Goal: Contribute content: Contribute content

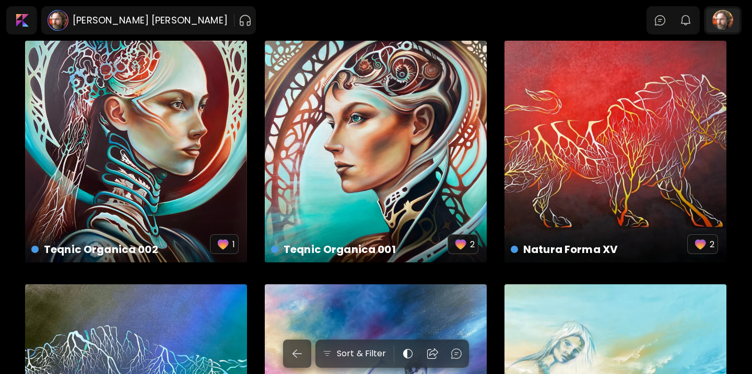
click at [721, 26] on div at bounding box center [722, 20] width 33 height 24
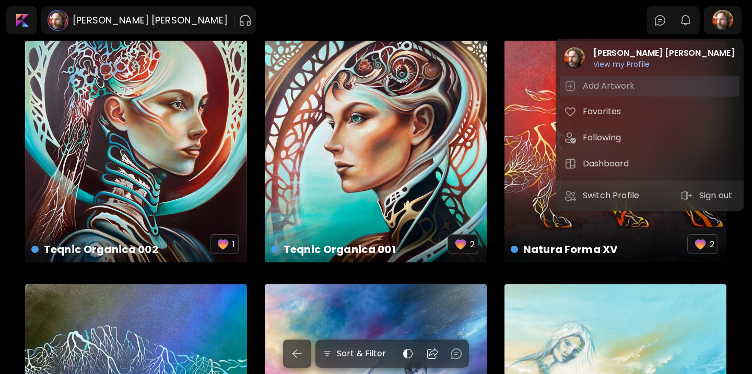
click at [660, 89] on span "Add Artwork" at bounding box center [649, 86] width 171 height 13
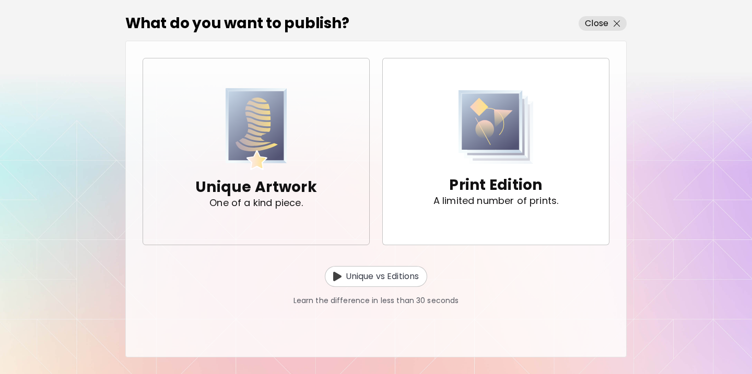
click at [282, 198] on p "One of a kind piece." at bounding box center [255, 203] width 93 height 10
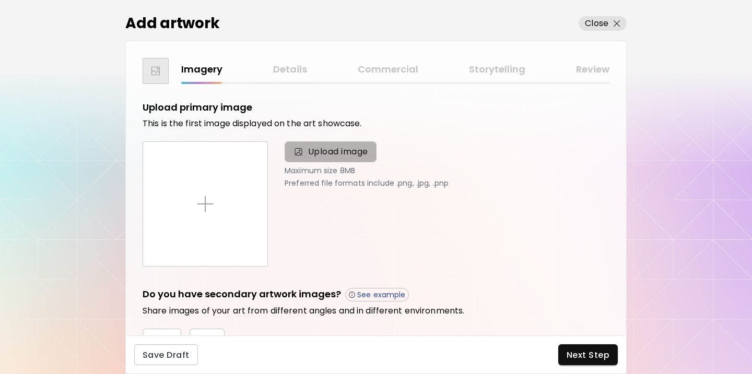
click at [325, 150] on span "Upload image" at bounding box center [338, 152] width 60 height 13
click at [0, 0] on input "Upload image" at bounding box center [0, 0] width 0 height 0
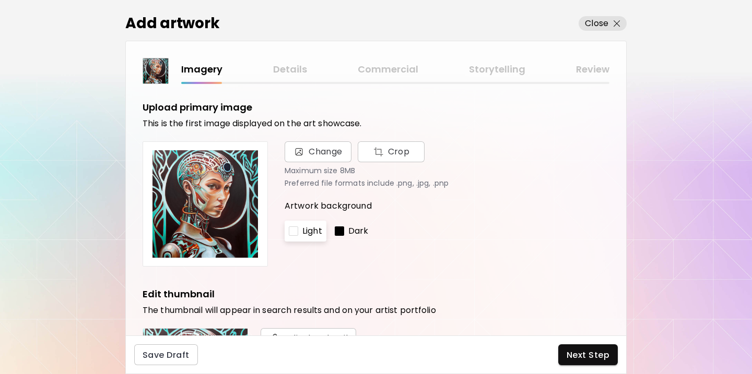
click at [339, 229] on div at bounding box center [339, 231] width 9 height 9
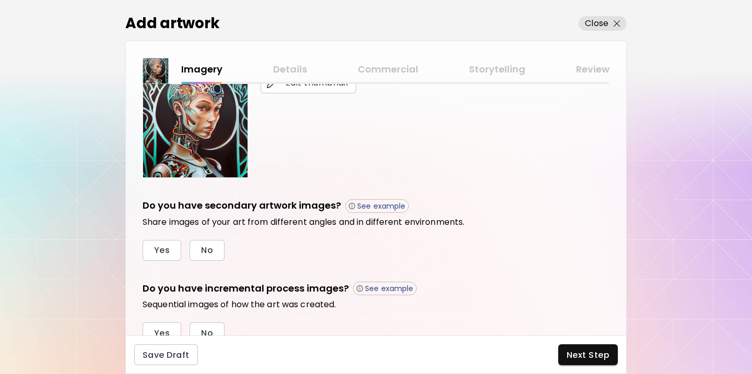
scroll to position [301, 0]
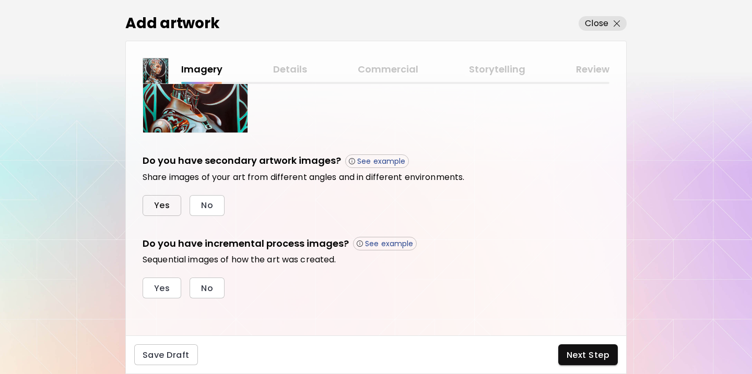
click at [170, 204] on button "Yes" at bounding box center [162, 205] width 39 height 21
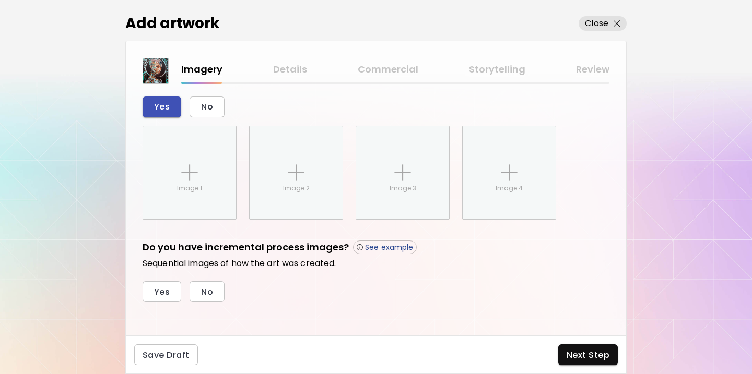
scroll to position [403, 0]
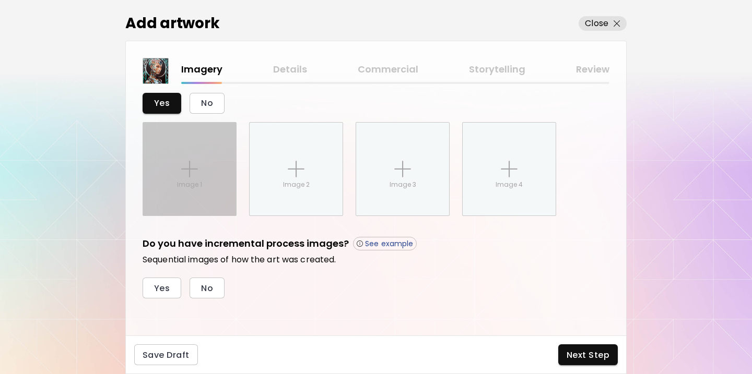
click at [186, 170] on img at bounding box center [189, 169] width 17 height 17
click at [0, 0] on input "Image 1" at bounding box center [0, 0] width 0 height 0
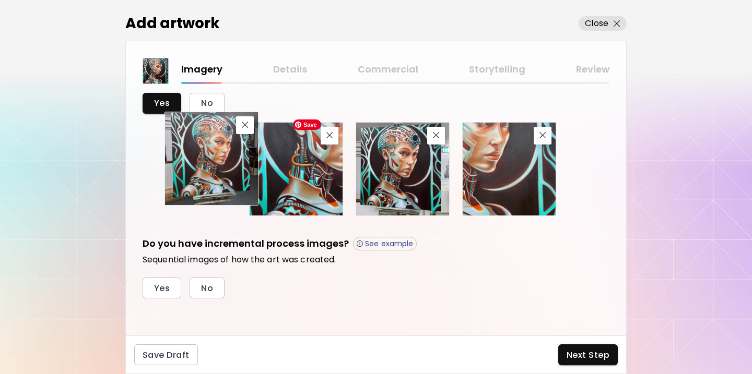
drag, startPoint x: 403, startPoint y: 174, endPoint x: 214, endPoint y: 164, distance: 189.8
click at [212, 164] on img at bounding box center [211, 158] width 93 height 93
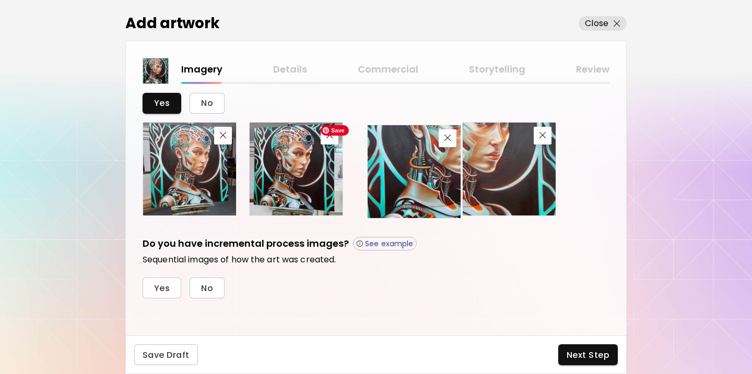
drag, startPoint x: 312, startPoint y: 186, endPoint x: 430, endPoint y: 188, distance: 117.5
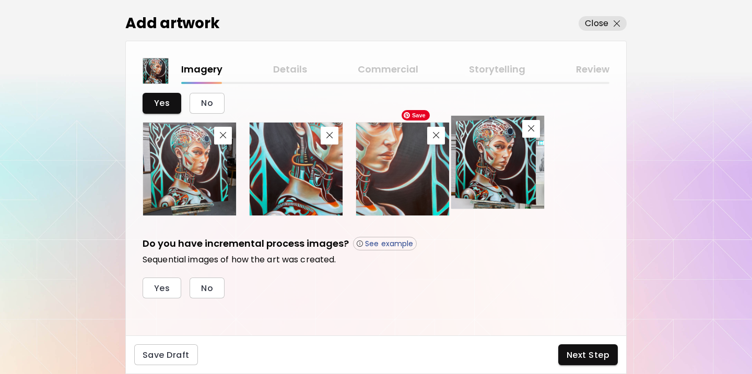
drag, startPoint x: 313, startPoint y: 186, endPoint x: 515, endPoint y: 180, distance: 202.1
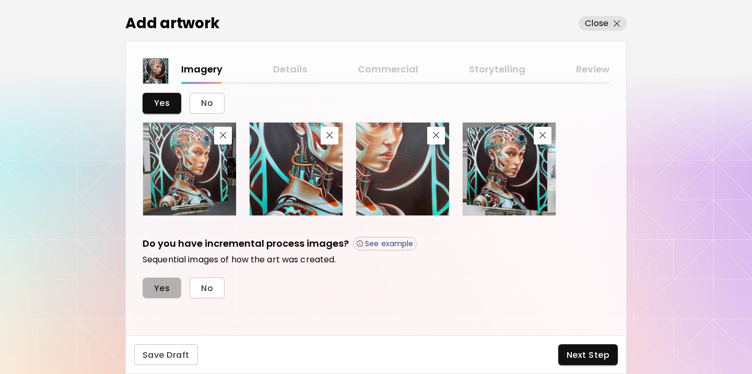
click at [170, 287] on button "Yes" at bounding box center [162, 288] width 39 height 21
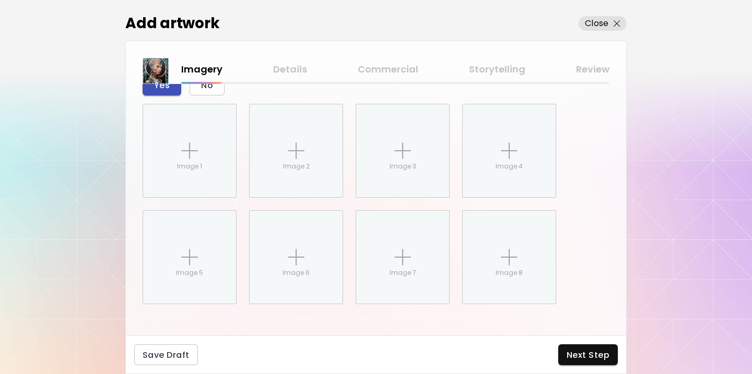
scroll to position [612, 0]
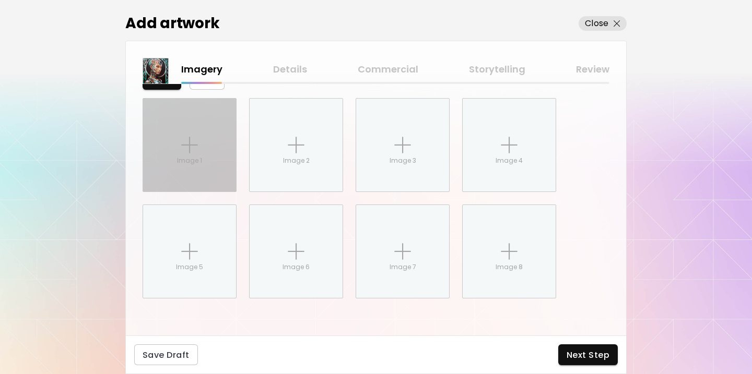
click at [196, 145] on img at bounding box center [189, 145] width 17 height 17
click at [0, 0] on input "Image 1" at bounding box center [0, 0] width 0 height 0
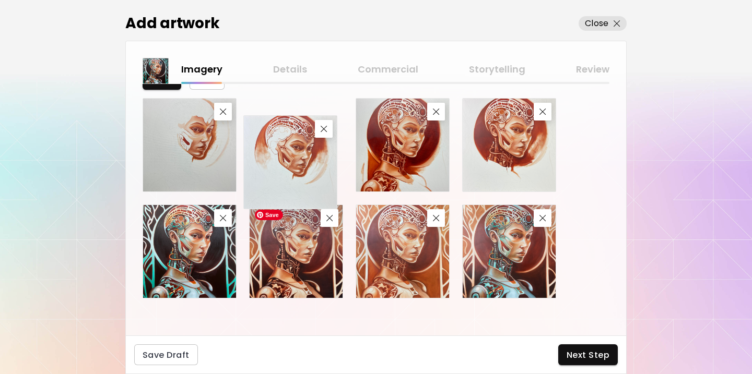
drag, startPoint x: 294, startPoint y: 254, endPoint x: 289, endPoint y: 165, distance: 88.4
click at [289, 164] on img at bounding box center [290, 162] width 93 height 93
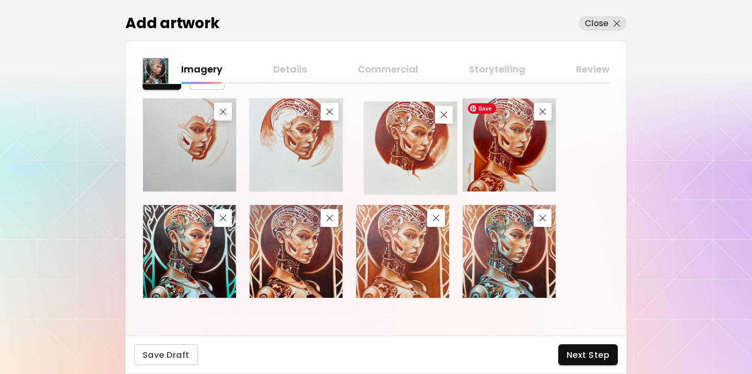
drag, startPoint x: 486, startPoint y: 159, endPoint x: 388, endPoint y: 162, distance: 98.7
click at [388, 162] on img at bounding box center [410, 148] width 93 height 93
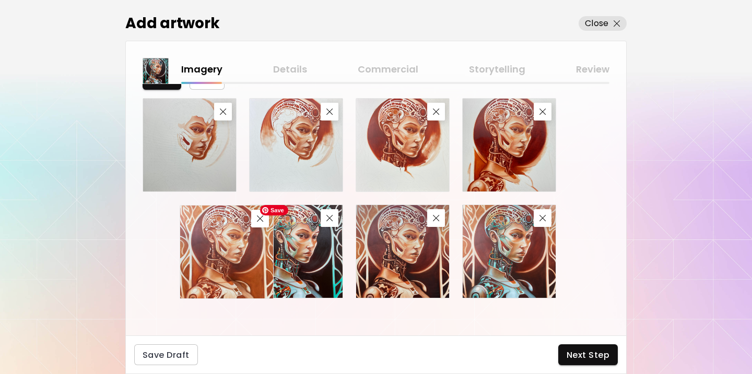
drag, startPoint x: 388, startPoint y: 250, endPoint x: 212, endPoint y: 250, distance: 175.9
click at [212, 250] on img at bounding box center [226, 252] width 93 height 93
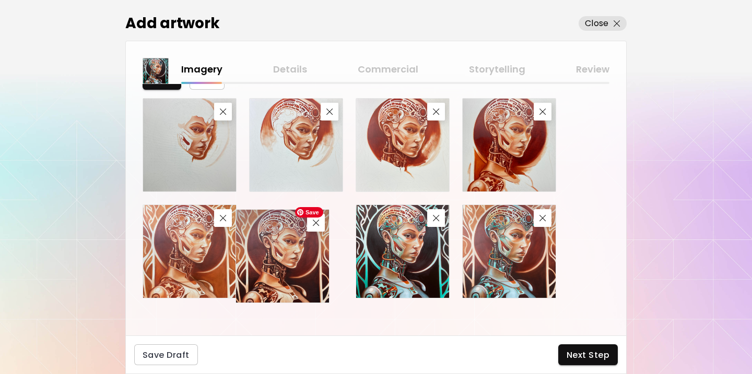
drag, startPoint x: 389, startPoint y: 266, endPoint x: 269, endPoint y: 271, distance: 120.1
click at [269, 271] on img at bounding box center [282, 256] width 93 height 93
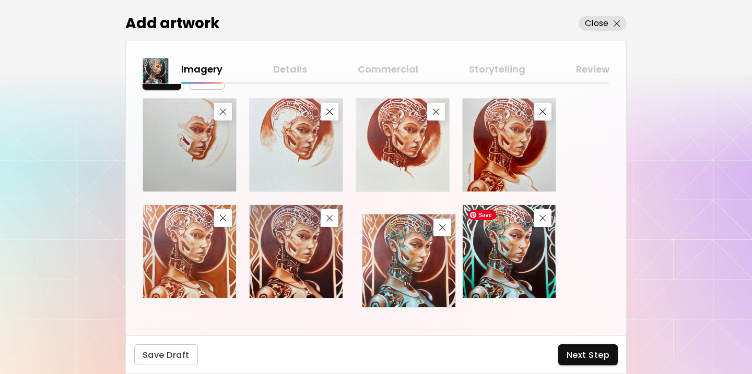
drag, startPoint x: 494, startPoint y: 267, endPoint x: 392, endPoint y: 277, distance: 102.2
click at [392, 276] on img at bounding box center [408, 261] width 93 height 93
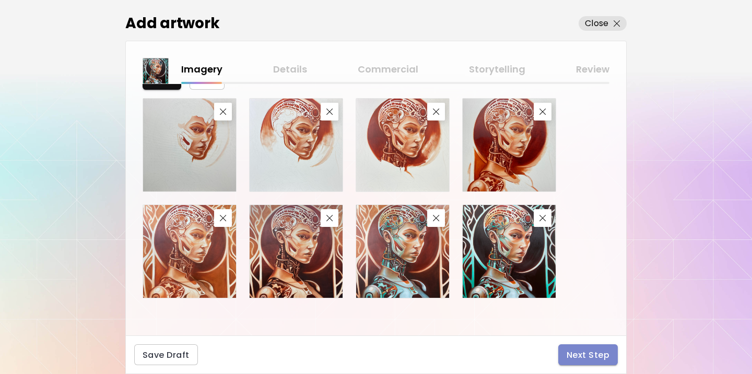
click at [582, 353] on span "Next Step" at bounding box center [587, 355] width 43 height 11
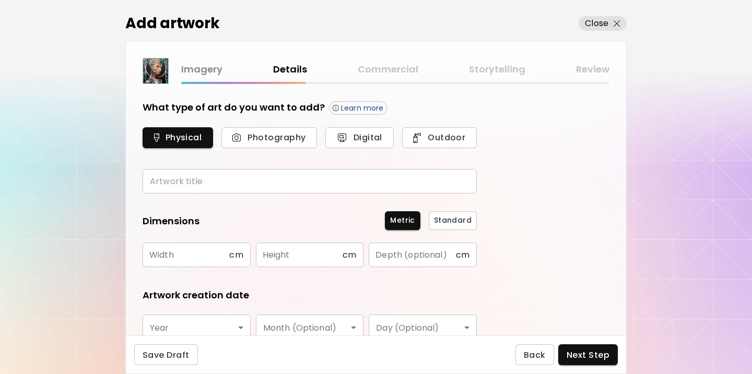
click at [196, 185] on input "text" at bounding box center [310, 181] width 334 height 25
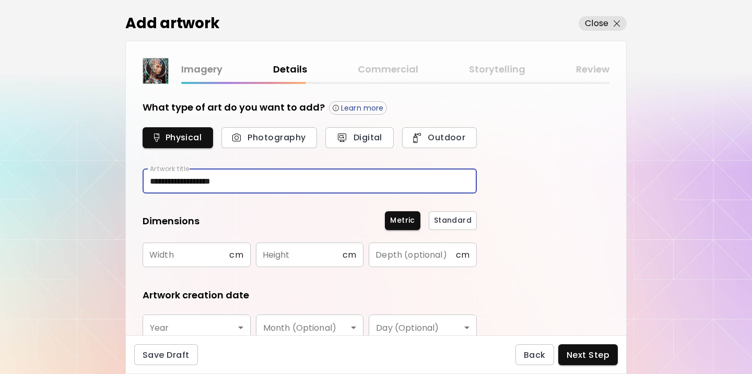
type input "**********"
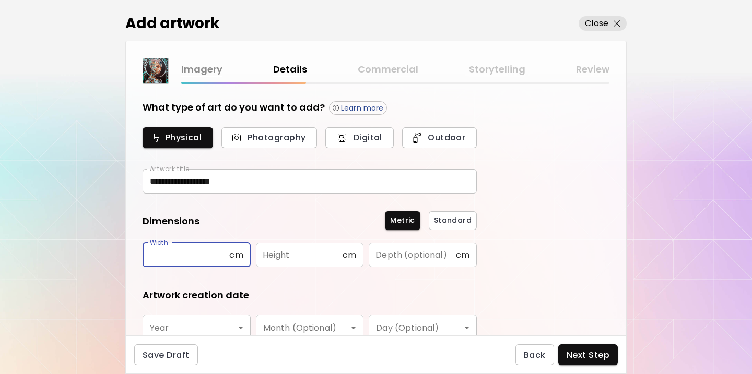
click at [203, 263] on input "text" at bounding box center [186, 255] width 87 height 25
type input "**"
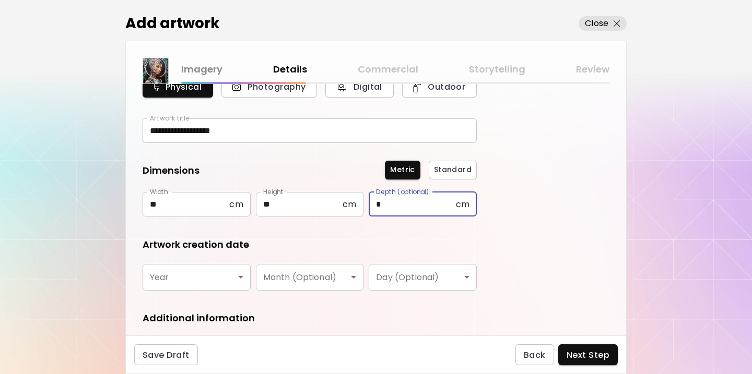
scroll to position [84, 0]
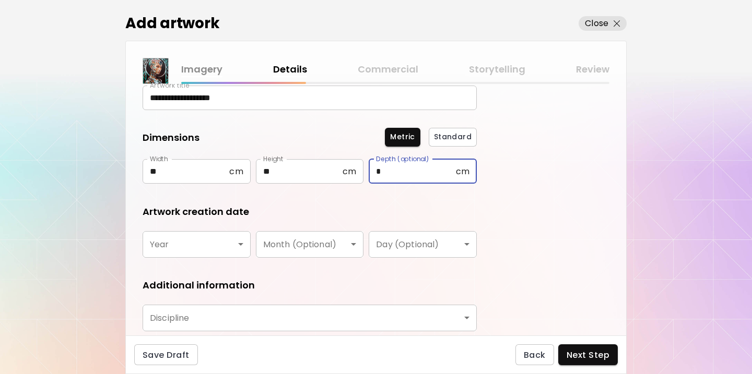
type input "*"
click at [185, 251] on body "**********" at bounding box center [376, 187] width 752 height 374
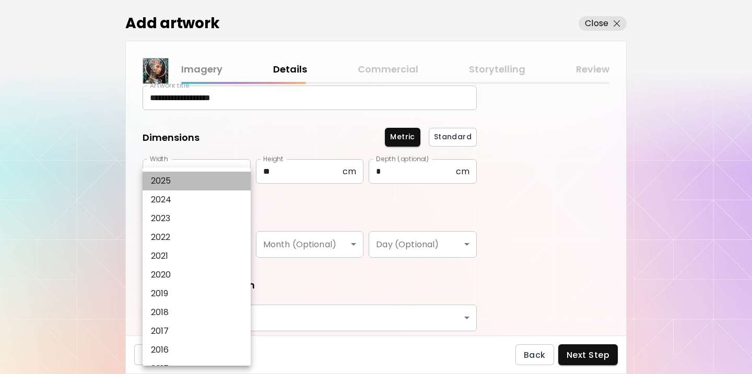
click at [198, 180] on li "2025" at bounding box center [197, 181] width 108 height 19
type input "****"
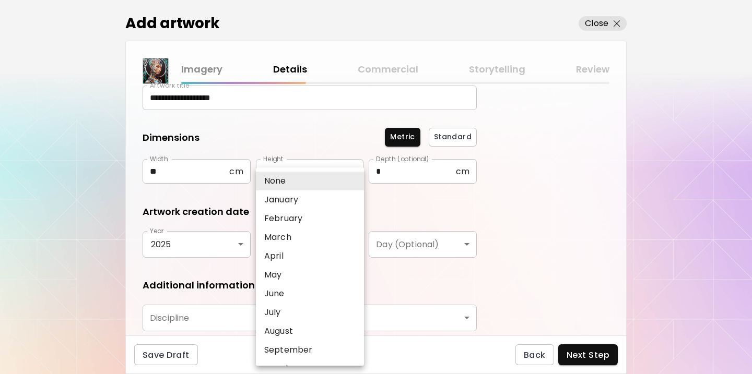
click at [335, 247] on body "**********" at bounding box center [376, 187] width 752 height 374
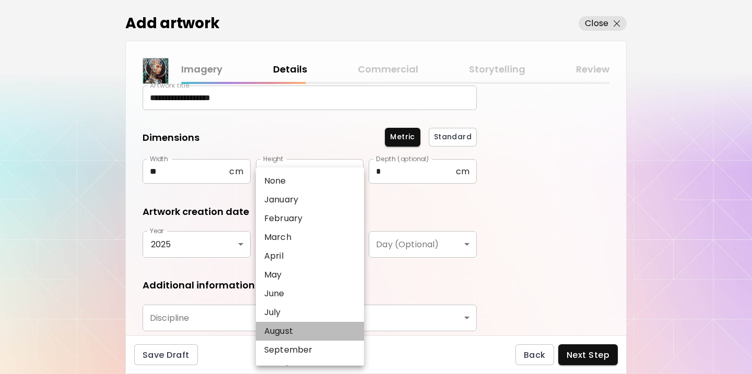
click at [333, 328] on li "August" at bounding box center [310, 331] width 108 height 19
type input "******"
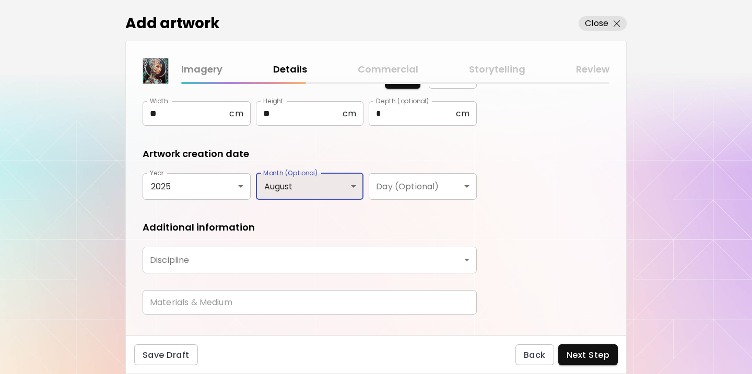
scroll to position [162, 0]
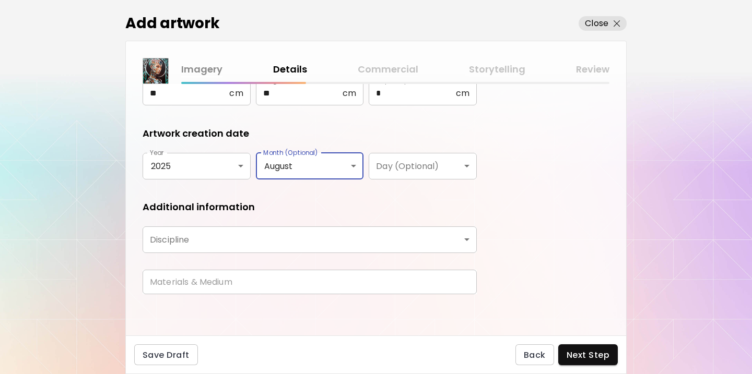
click at [365, 242] on body "**********" at bounding box center [376, 187] width 752 height 374
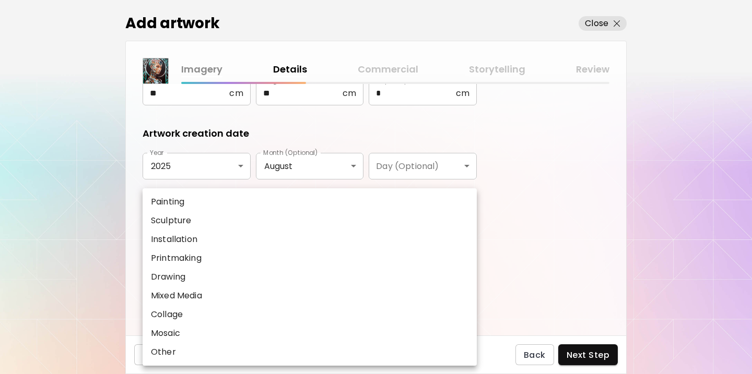
click at [369, 204] on li "Painting" at bounding box center [310, 202] width 334 height 19
type input "********"
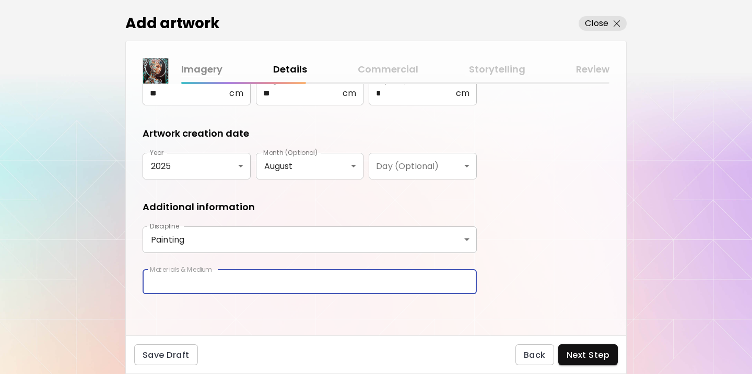
click at [217, 284] on input "text" at bounding box center [310, 282] width 334 height 25
type input "**********"
click at [580, 357] on span "Next Step" at bounding box center [587, 355] width 43 height 11
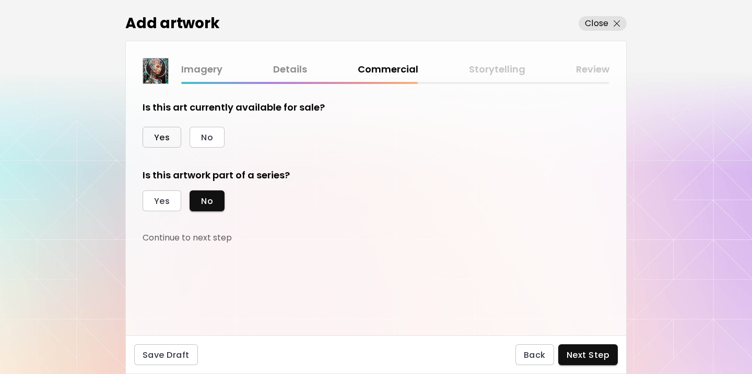
click at [164, 142] on span "Yes" at bounding box center [162, 137] width 16 height 11
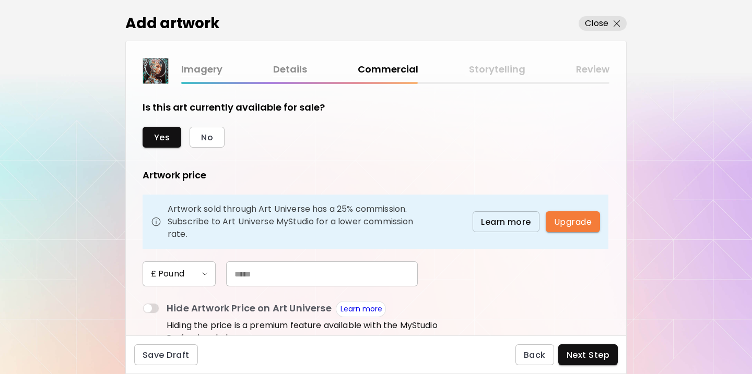
click at [257, 277] on input "text" at bounding box center [322, 274] width 192 height 25
type input "*****"
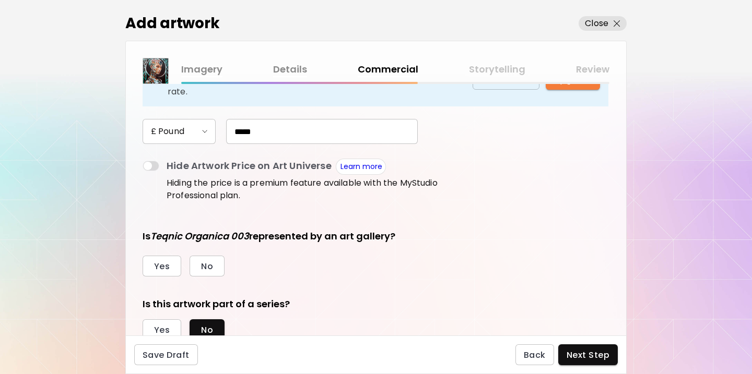
scroll to position [180, 0]
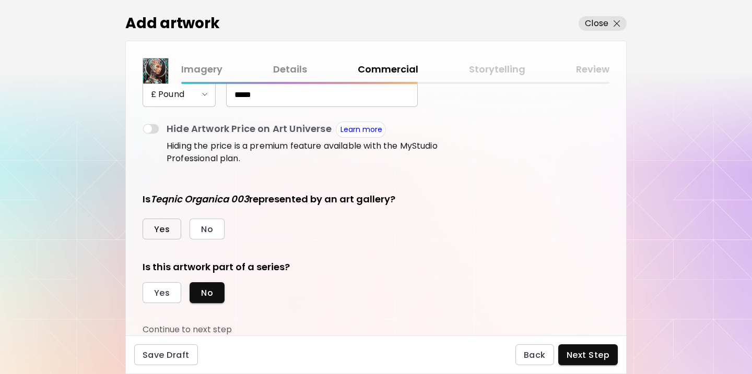
click at [161, 229] on span "Yes" at bounding box center [162, 229] width 16 height 11
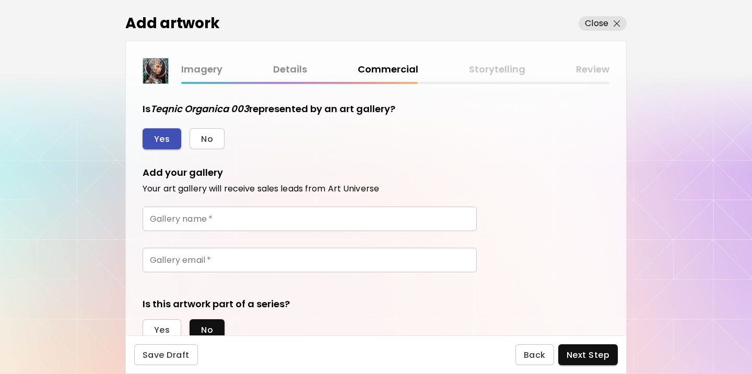
scroll to position [307, 0]
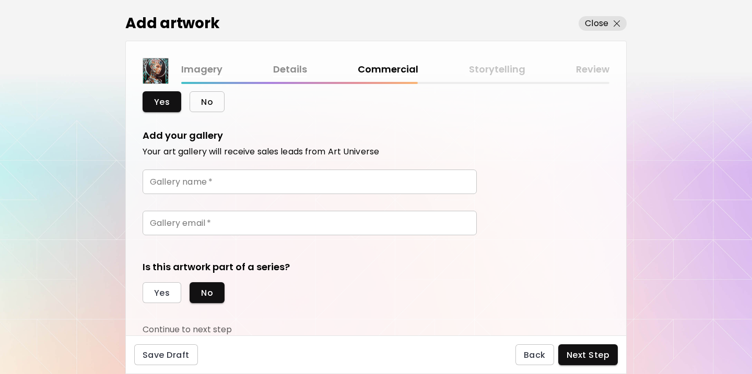
click at [207, 102] on span "No" at bounding box center [207, 102] width 12 height 11
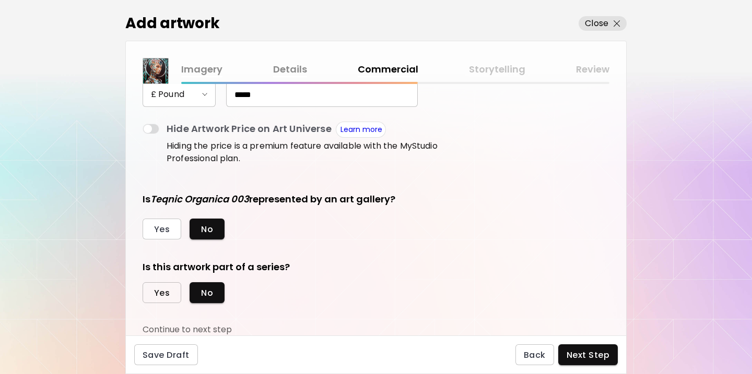
click at [168, 293] on span "Yes" at bounding box center [162, 293] width 16 height 11
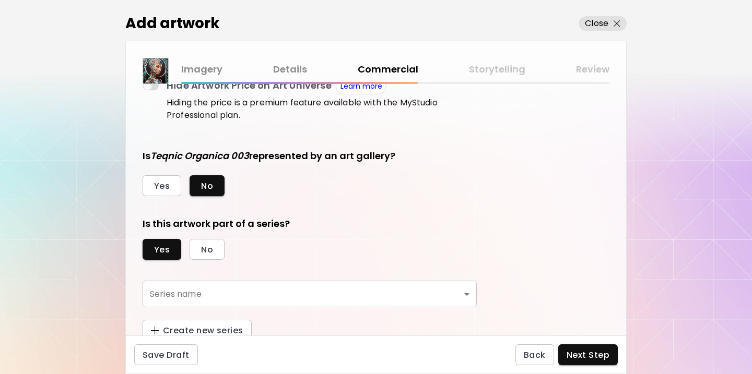
scroll to position [228, 0]
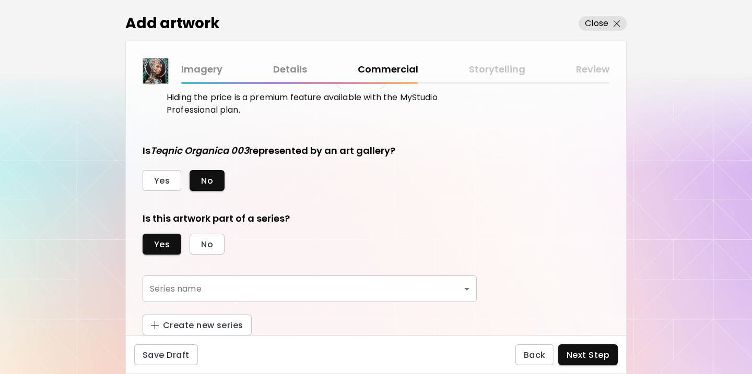
click at [168, 290] on body "[DOMAIN_NAME]/pks Add Artwork Manage Art Edit Profile My BioLink Community Mile…" at bounding box center [376, 187] width 752 height 374
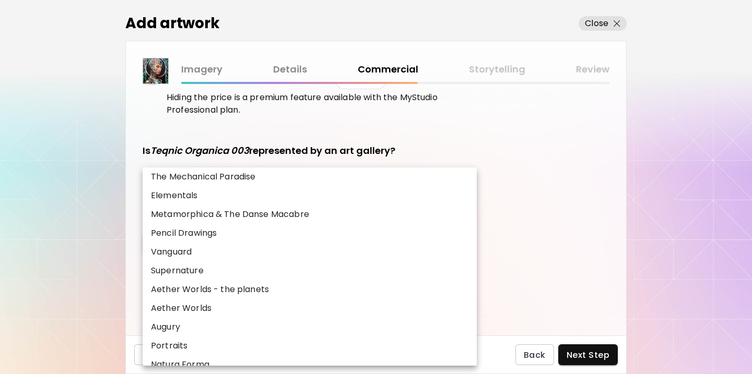
scroll to position [92, 0]
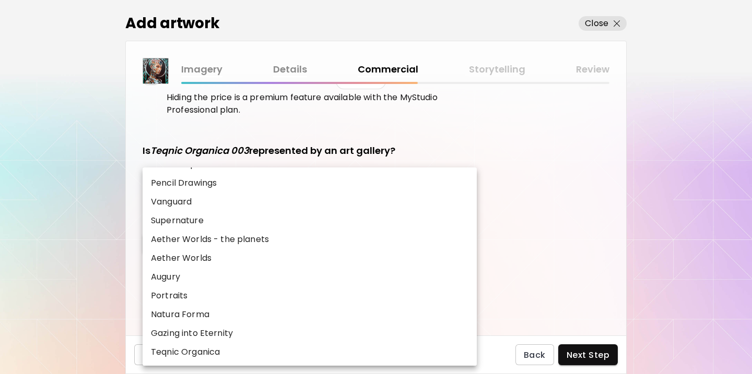
click at [171, 350] on p "Teqnic Organica" at bounding box center [185, 352] width 69 height 13
type input "**********"
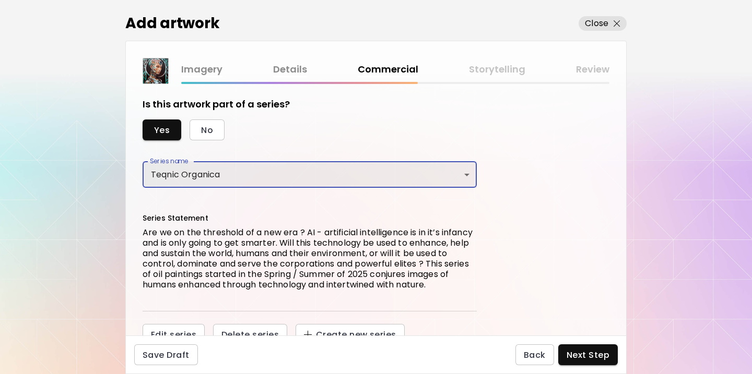
scroll to position [352, 0]
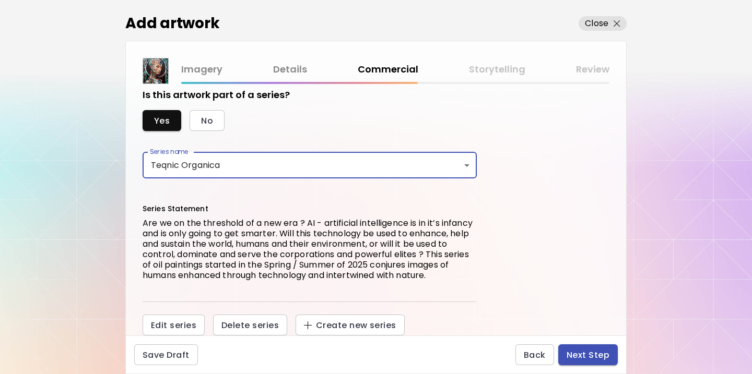
click at [580, 356] on span "Next Step" at bounding box center [587, 355] width 43 height 11
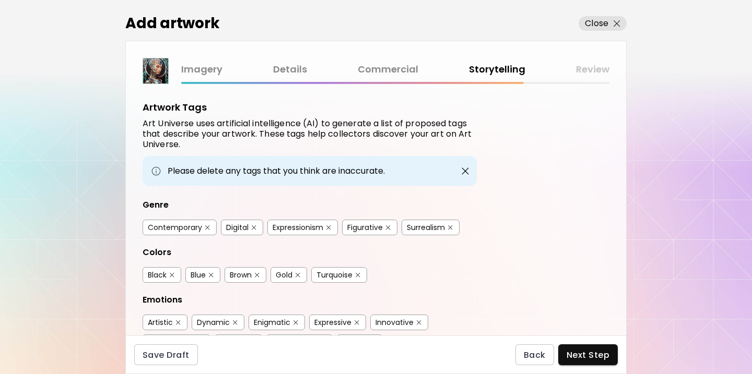
click at [254, 226] on img "button" at bounding box center [254, 227] width 5 height 5
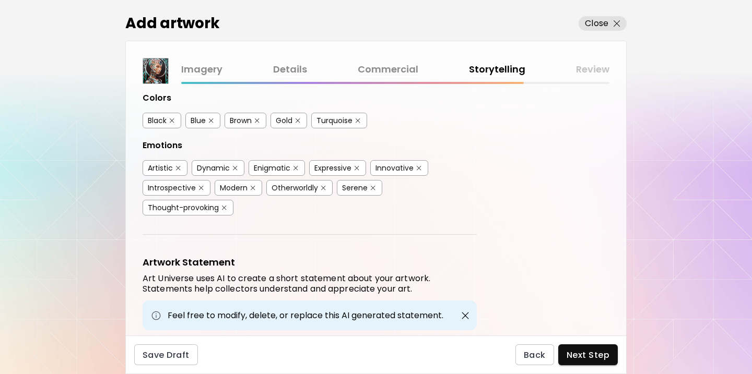
scroll to position [246, 0]
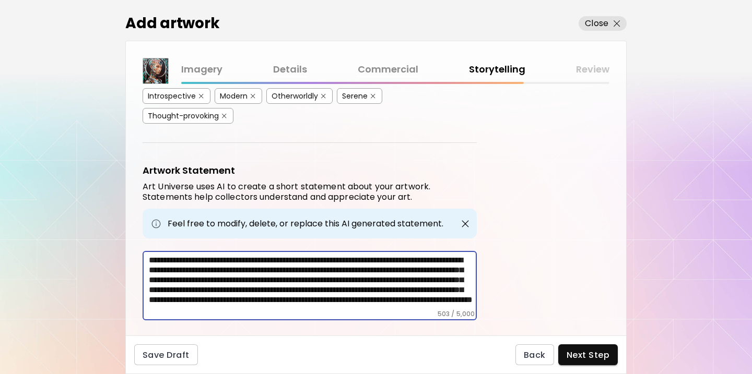
click at [379, 255] on textarea "**********" at bounding box center [313, 282] width 328 height 55
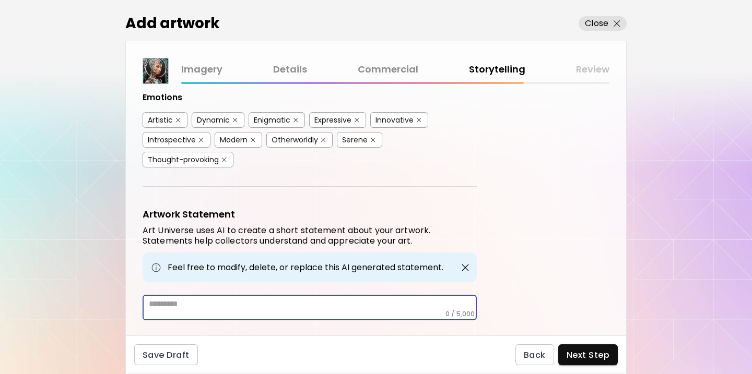
paste textarea "**********"
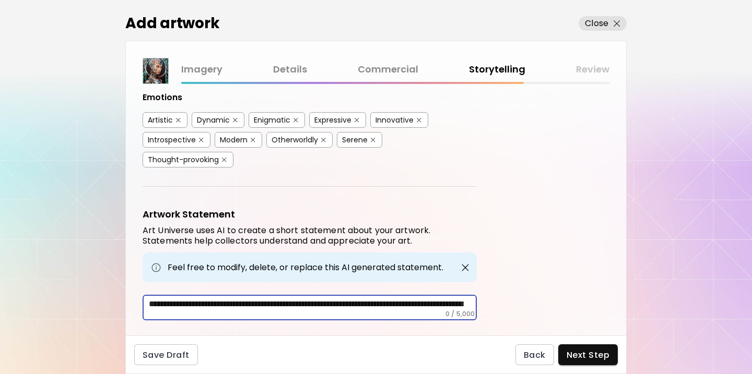
scroll to position [212, 0]
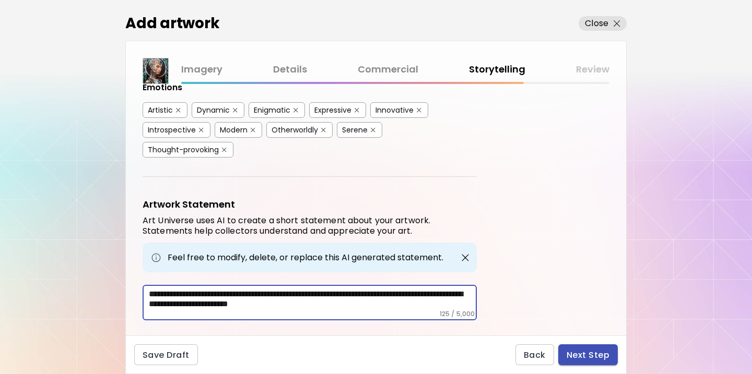
type textarea "**********"
click at [582, 357] on span "Next Step" at bounding box center [587, 355] width 43 height 11
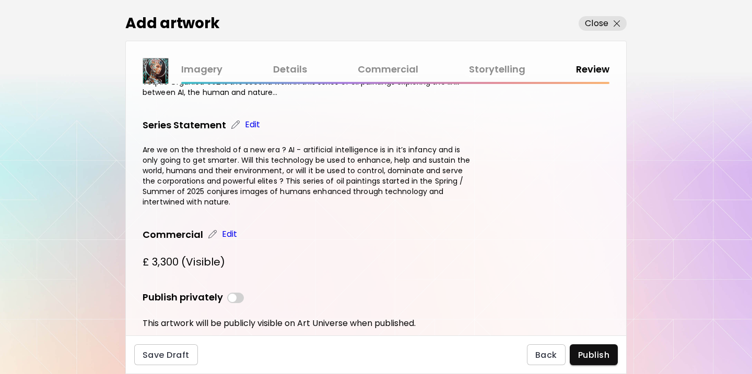
scroll to position [761, 0]
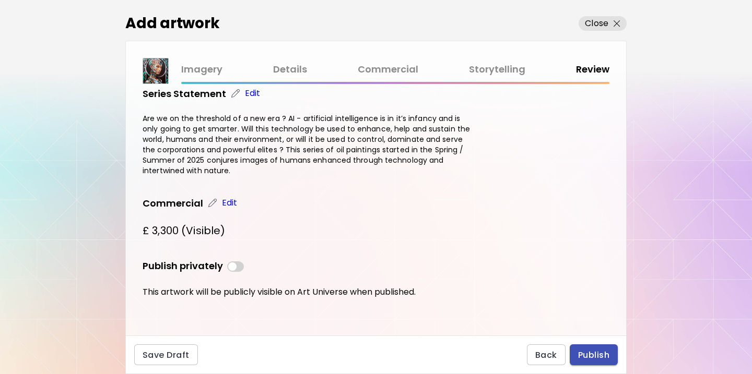
click at [593, 352] on span "Publish" at bounding box center [593, 355] width 31 height 11
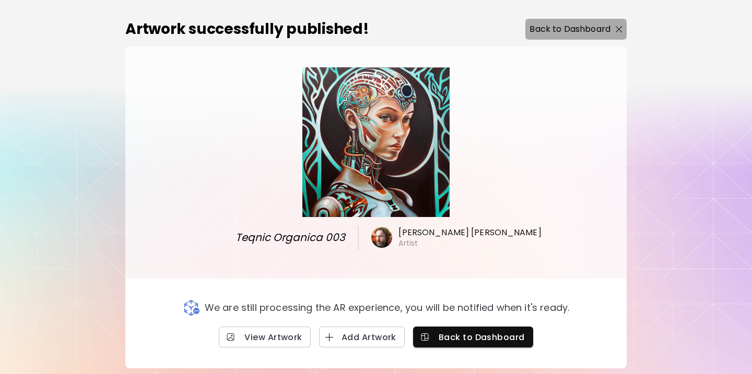
click at [609, 24] on p "Back to Dashboard" at bounding box center [569, 29] width 81 height 13
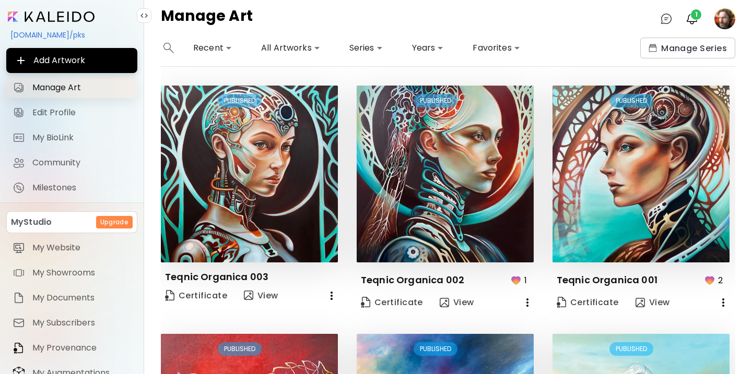
click at [91, 92] on span "Manage Art" at bounding box center [81, 87] width 99 height 10
click at [64, 91] on span "Manage Art" at bounding box center [81, 87] width 99 height 10
click at [61, 115] on span "Edit Profile" at bounding box center [81, 113] width 99 height 10
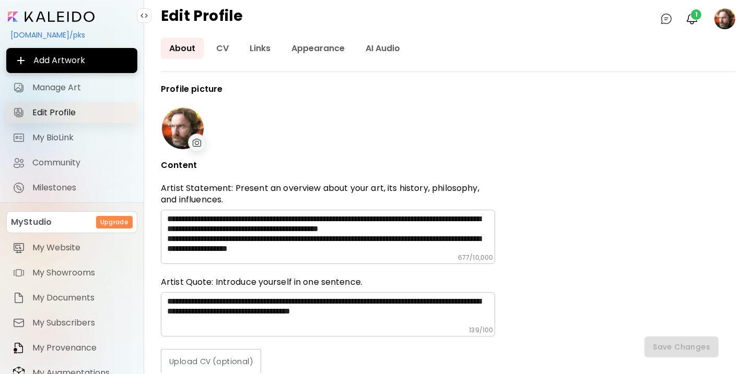
type input "**********"
click at [335, 48] on link "Appearance" at bounding box center [318, 48] width 70 height 21
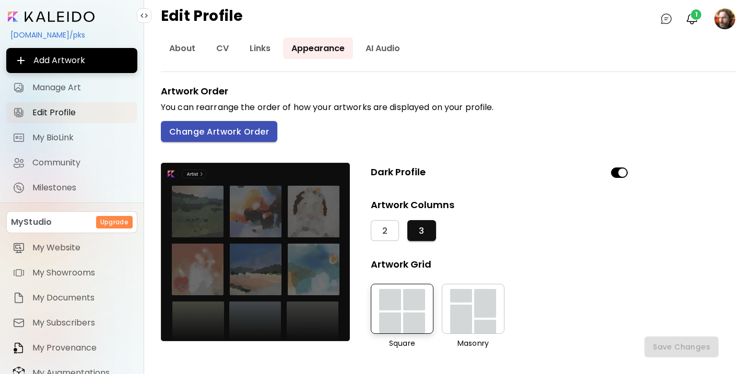
click at [247, 132] on span "Change Artwork Order" at bounding box center [219, 131] width 100 height 11
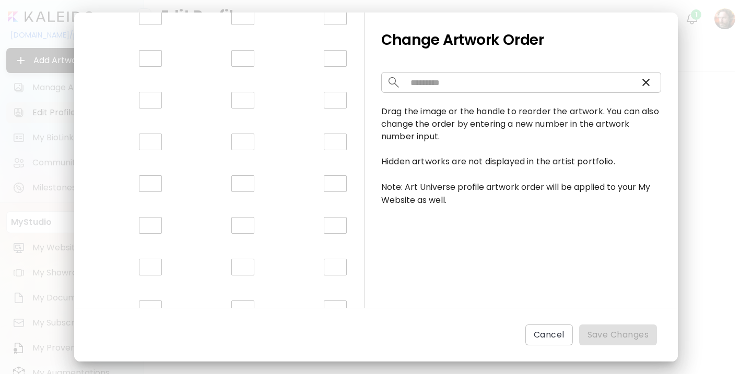
scroll to position [2539, 0]
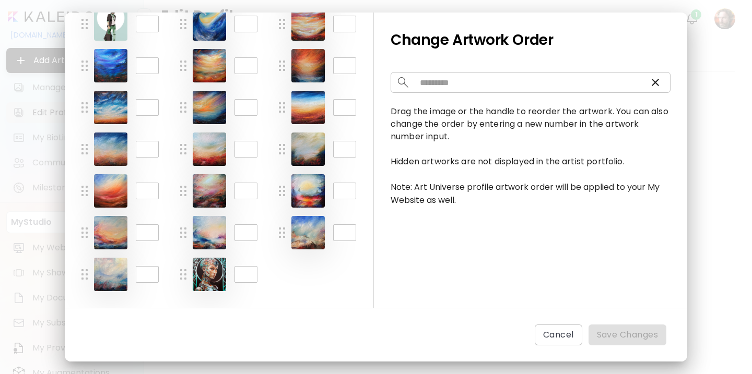
drag, startPoint x: 208, startPoint y: 272, endPoint x: 196, endPoint y: 214, distance: 59.1
drag, startPoint x: 203, startPoint y: 272, endPoint x: 185, endPoint y: 265, distance: 19.4
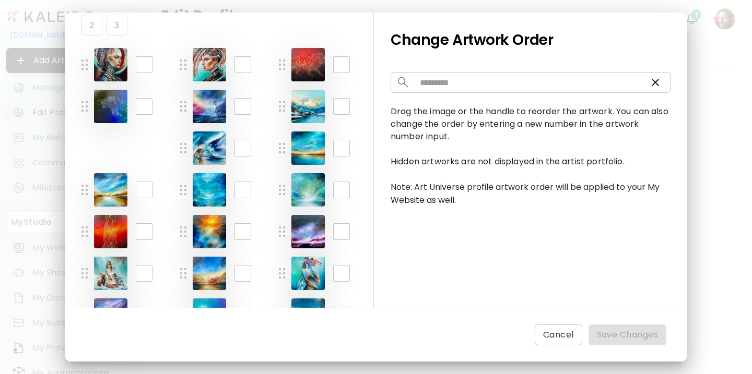
scroll to position [0, 0]
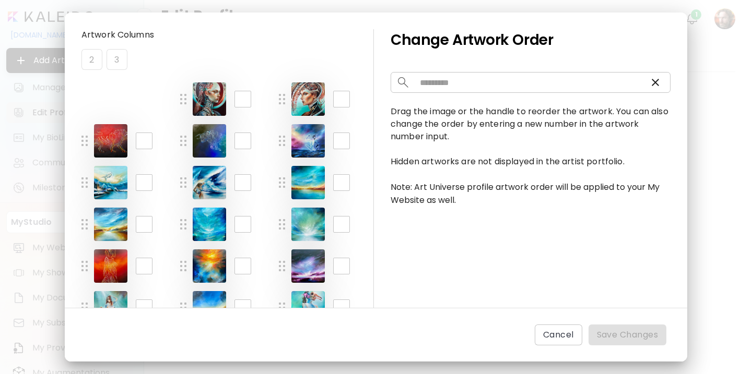
drag, startPoint x: 182, startPoint y: 274, endPoint x: 106, endPoint y: 100, distance: 189.4
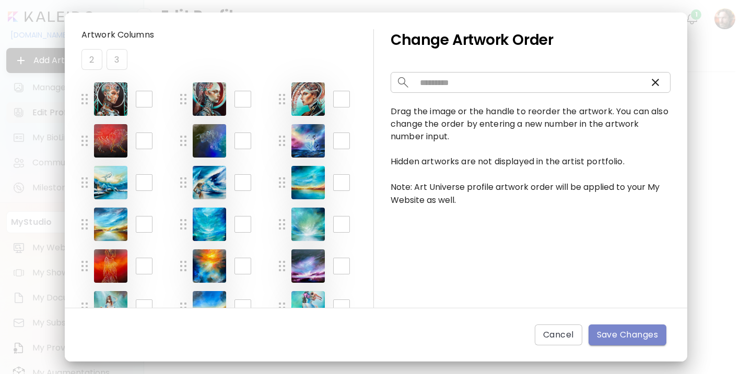
click at [619, 339] on span "Save Changes" at bounding box center [628, 335] width 62 height 13
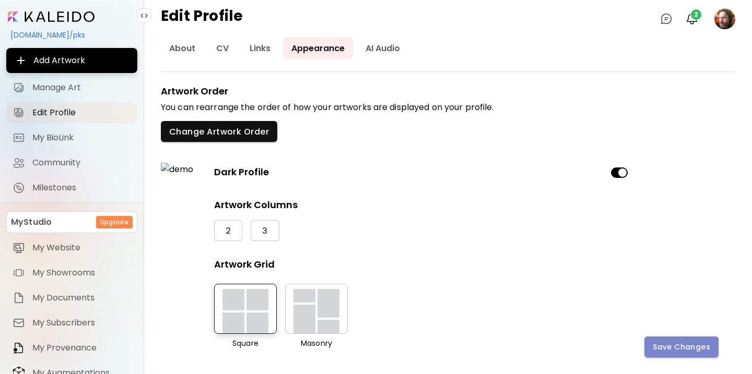
click at [661, 350] on span "Save Changes" at bounding box center [680, 347] width 57 height 11
click at [724, 23] on image at bounding box center [724, 18] width 21 height 21
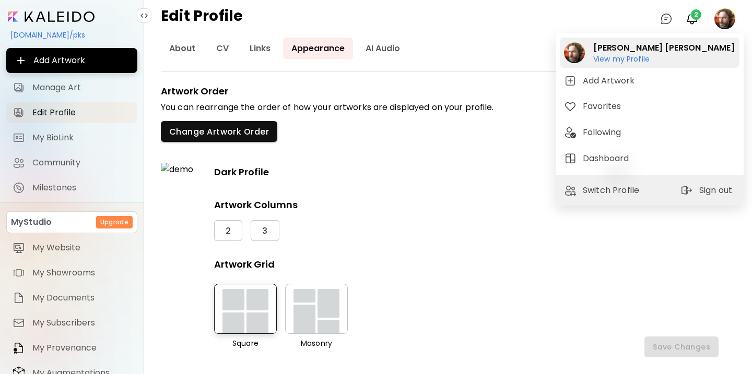
click at [639, 61] on h6 "View my Profile" at bounding box center [663, 58] width 141 height 9
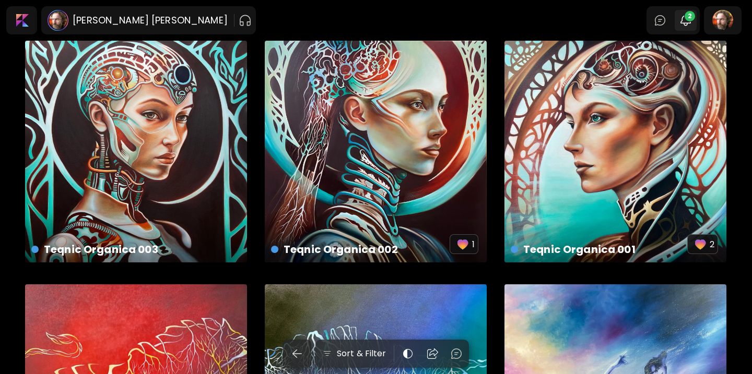
click at [690, 16] on span "2" at bounding box center [689, 16] width 10 height 10
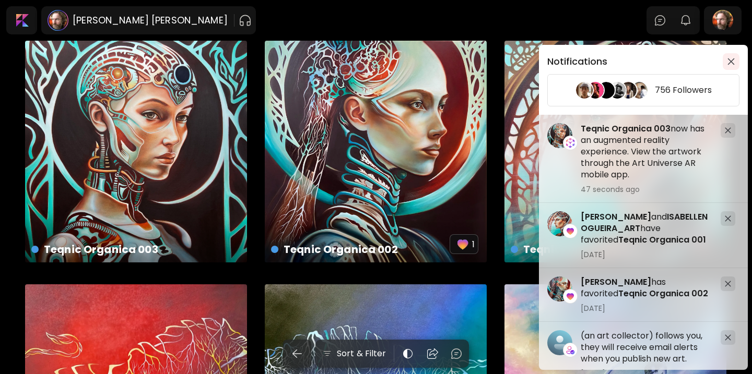
click at [731, 60] on img "button" at bounding box center [730, 61] width 7 height 7
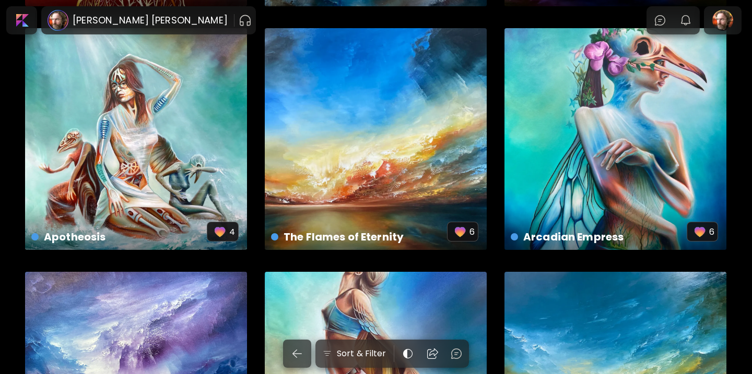
scroll to position [1233, 0]
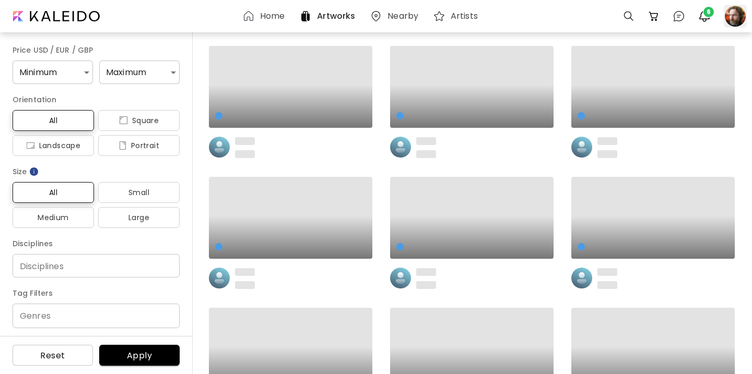
click at [742, 20] on div at bounding box center [734, 16] width 23 height 23
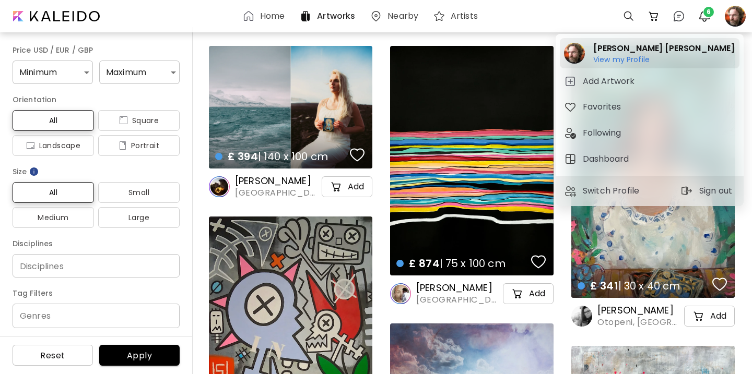
click at [635, 61] on h6 "View my Profile" at bounding box center [663, 59] width 141 height 9
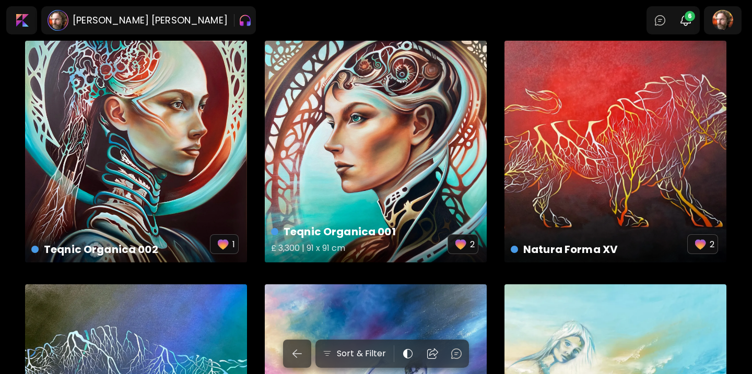
click at [361, 175] on div "Teqnic Organica 001 £ 3,300 | 91 x 91 cm 2" at bounding box center [376, 152] width 222 height 222
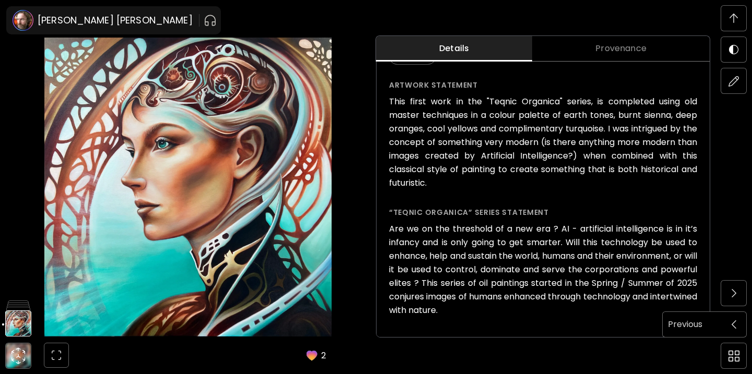
click at [731, 319] on span at bounding box center [733, 325] width 22 height 22
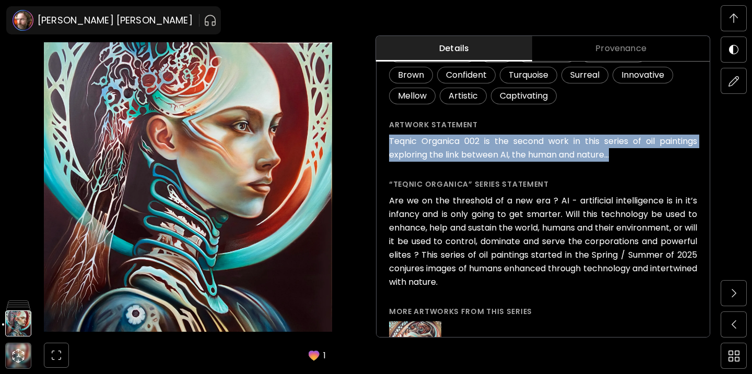
drag, startPoint x: 615, startPoint y: 153, endPoint x: 389, endPoint y: 145, distance: 226.2
click at [389, 145] on h6 "Teqnic Organica 002 is the second work in this series of oil paintings explorin…" at bounding box center [543, 148] width 308 height 27
copy h6 "Teqnic Organica 002 is the second work in this series of oil paintings explorin…"
click at [727, 327] on span at bounding box center [733, 325] width 22 height 22
